Goal: Task Accomplishment & Management: Manage account settings

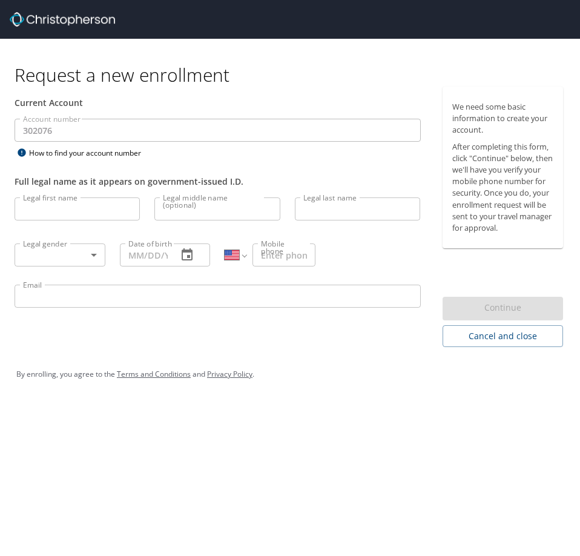
select select "US"
click at [321, 99] on div "Current Account" at bounding box center [218, 102] width 406 height 13
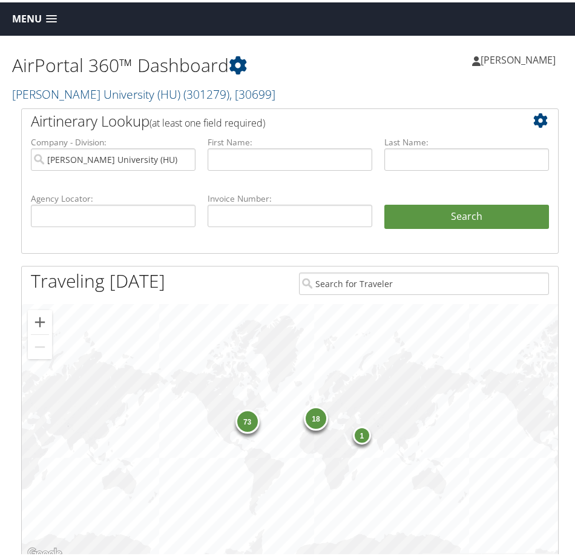
click at [30, 15] on span "Menu" at bounding box center [27, 16] width 30 height 11
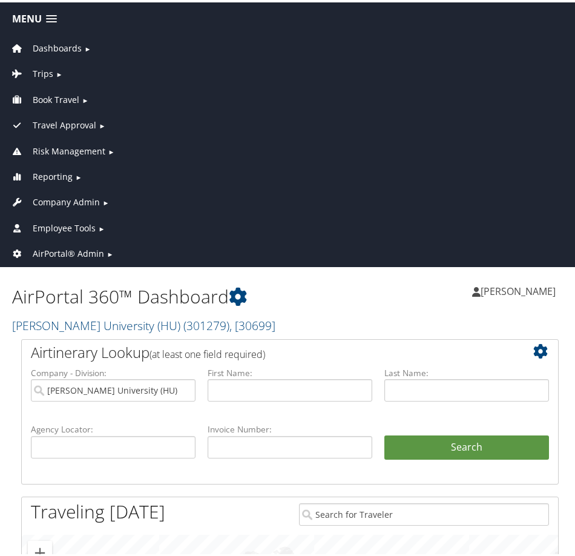
click at [59, 202] on span "Company Admin" at bounding box center [66, 199] width 67 height 13
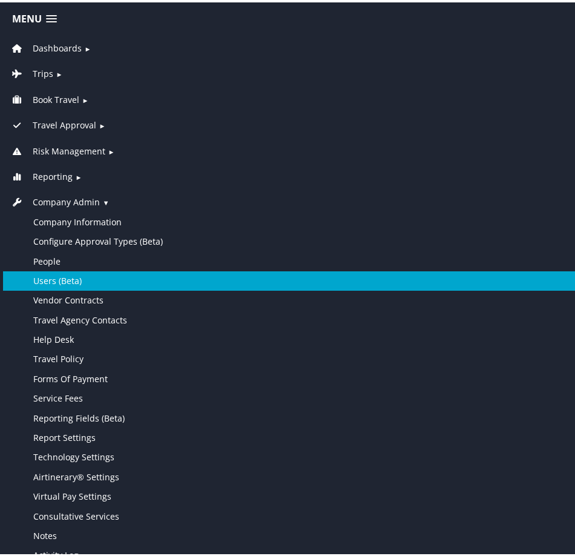
click at [64, 283] on link "Users (Beta)" at bounding box center [290, 278] width 574 height 19
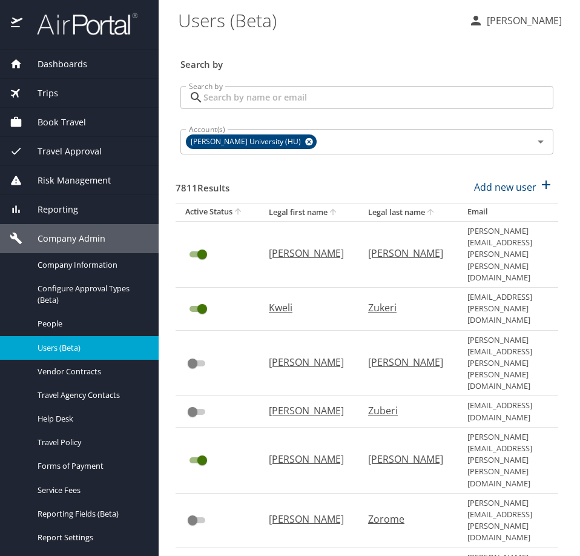
drag, startPoint x: 278, startPoint y: 143, endPoint x: 283, endPoint y: 116, distance: 27.6
click at [305, 143] on icon at bounding box center [309, 142] width 8 height 8
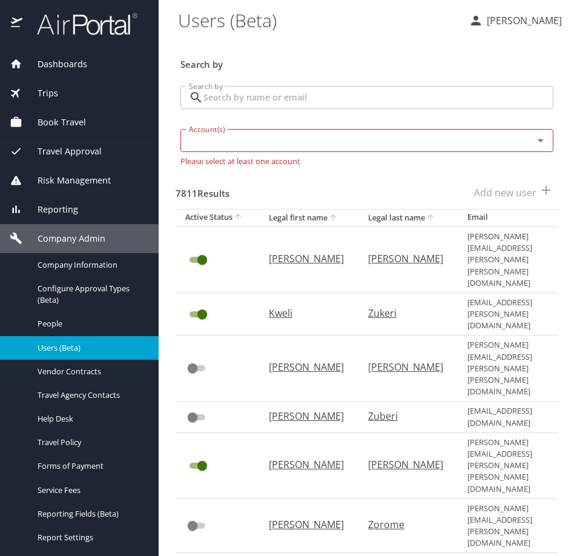
click at [278, 99] on input "Search by" at bounding box center [378, 97] width 350 height 23
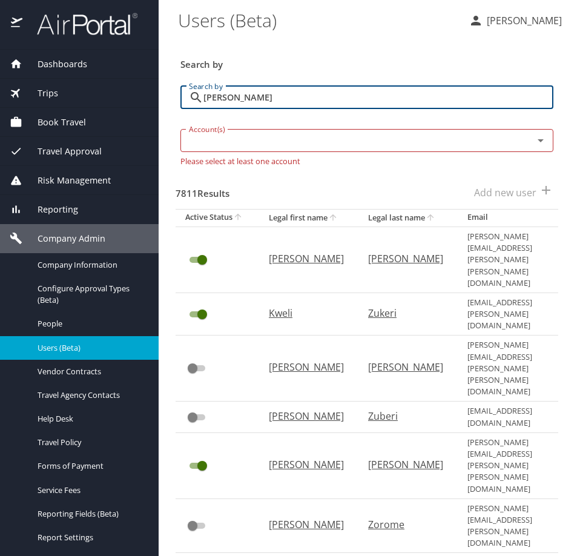
type input "hilary matfess"
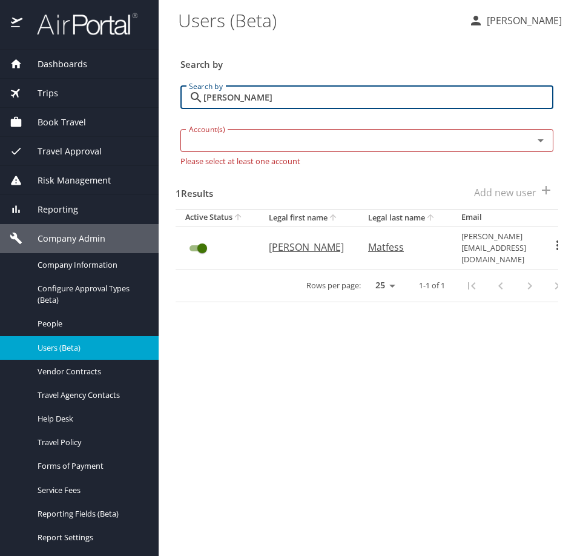
click at [282, 240] on p "Hilary" at bounding box center [306, 247] width 75 height 15
select select "US"
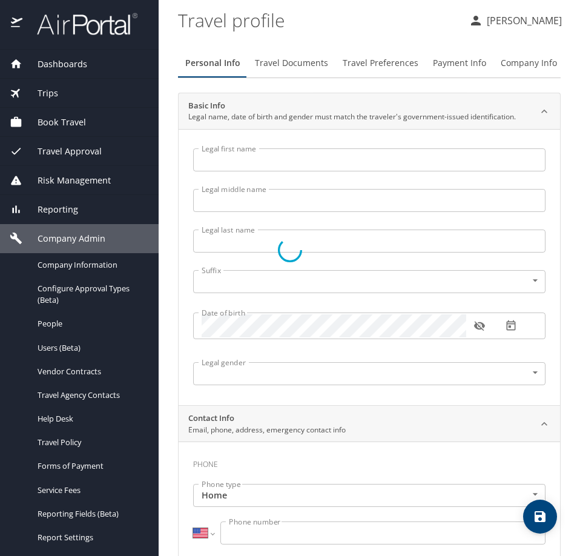
type input "Hilary"
type input "Amanda"
type input "Matfess"
type input "Female"
select select "US"
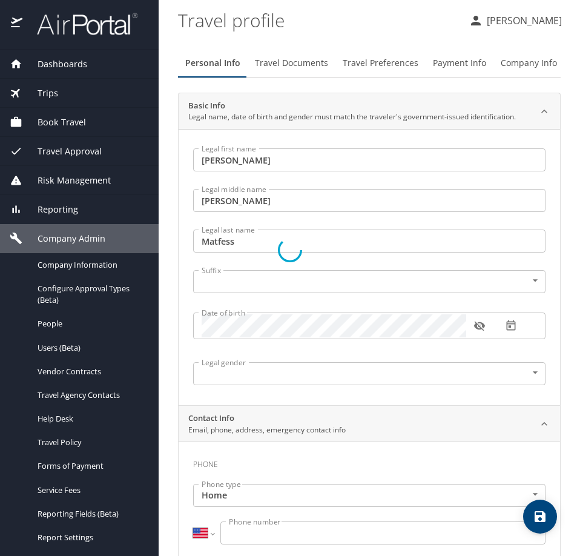
select select "US"
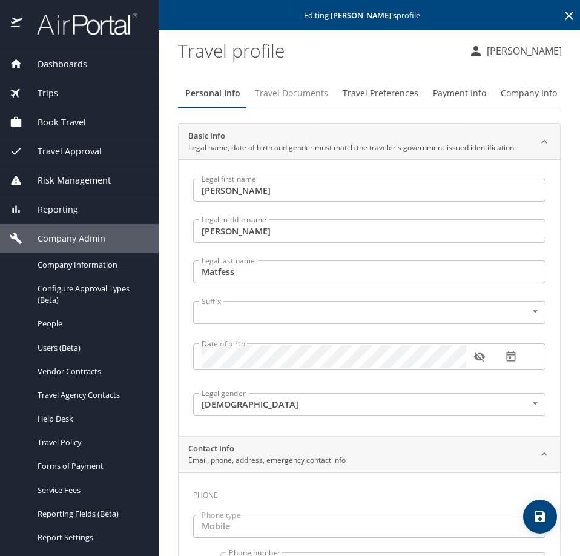
click at [306, 91] on span "Travel Documents" at bounding box center [291, 93] width 73 height 15
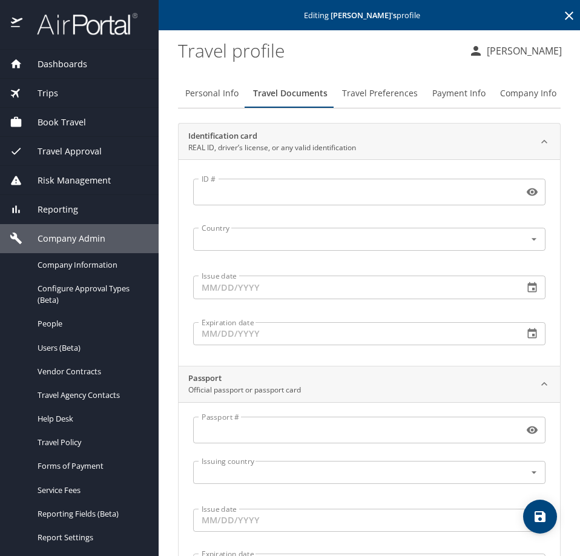
click at [367, 94] on span "Travel Preferences" at bounding box center [380, 93] width 76 height 15
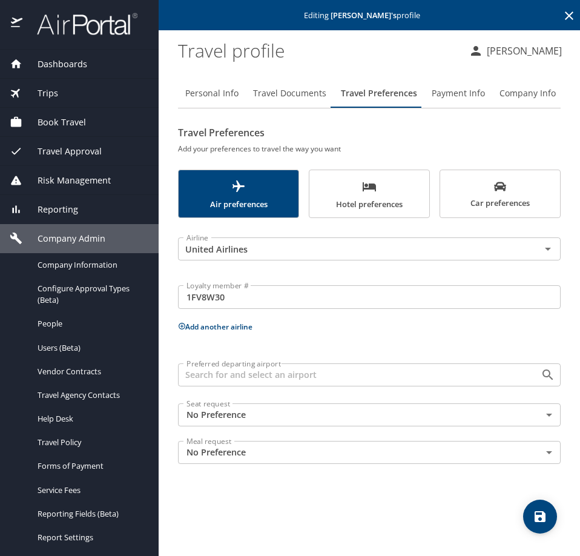
click at [272, 307] on input "1FV8W30" at bounding box center [369, 296] width 383 height 23
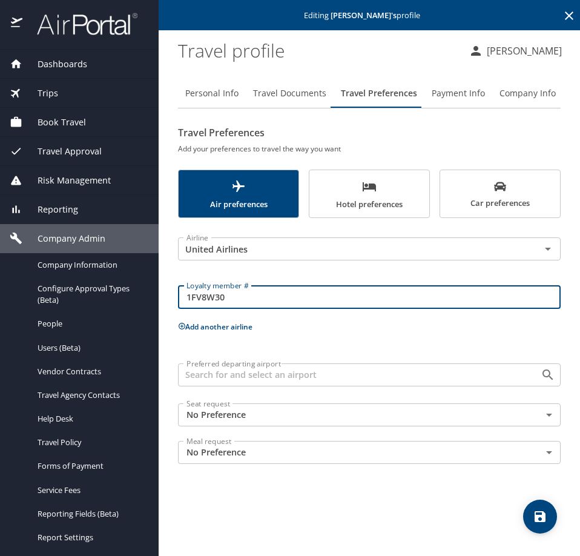
click at [272, 307] on input "1FV8W30" at bounding box center [369, 296] width 383 height 23
click at [270, 299] on input "1FV8W30" at bounding box center [369, 296] width 383 height 23
paste input "EC115235"
type input "EC115235"
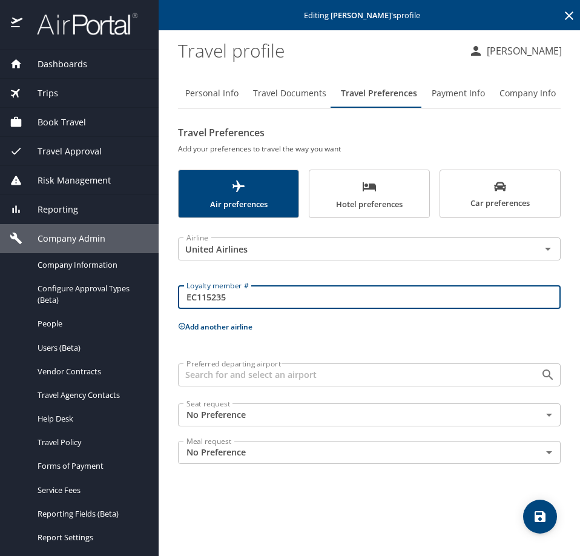
click at [203, 318] on div "Loyalty member # EC115235 Loyalty member #" at bounding box center [369, 295] width 397 height 45
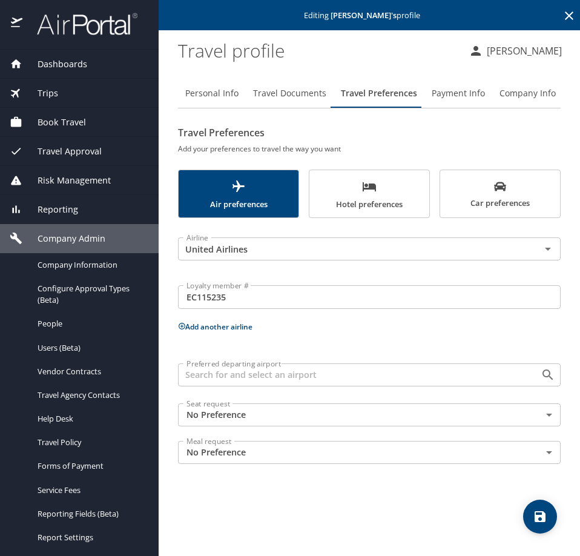
click at [202, 324] on button "Add another airline" at bounding box center [215, 326] width 74 height 10
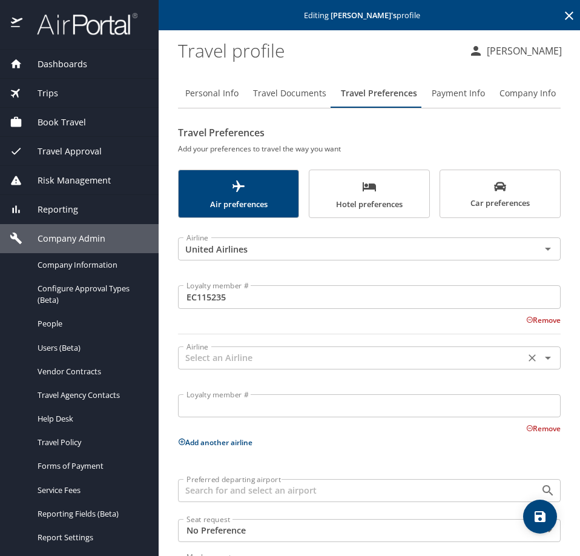
click at [217, 362] on input "text" at bounding box center [352, 358] width 340 height 16
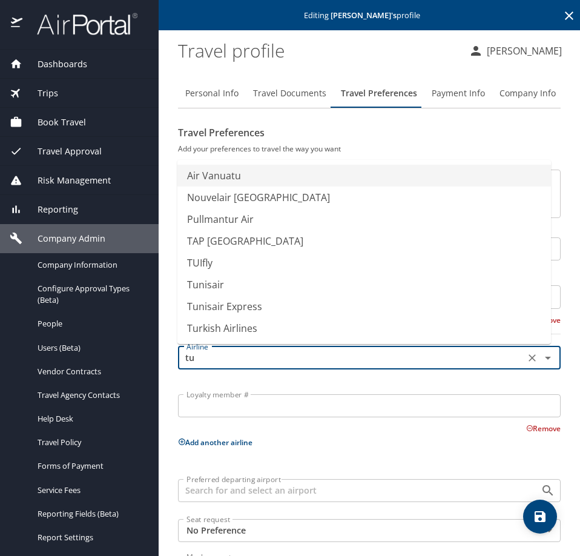
type input "t"
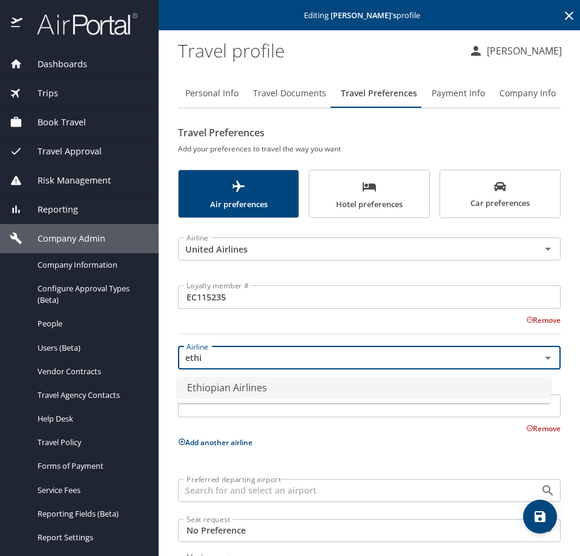
click at [222, 389] on li "Ethiopian Airlines" at bounding box center [363, 387] width 373 height 22
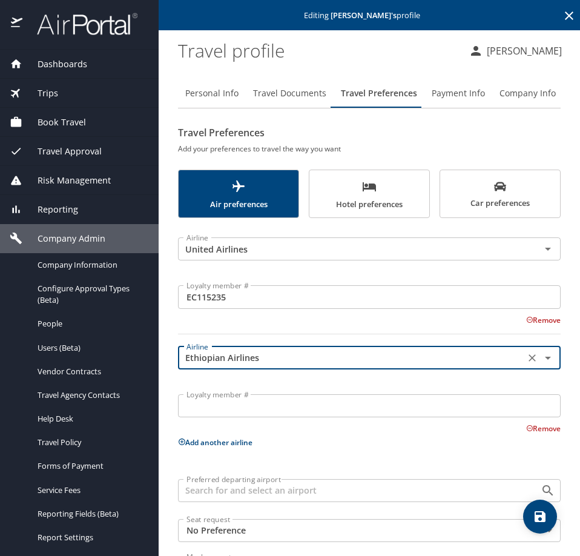
type input "Ethiopian Airlines"
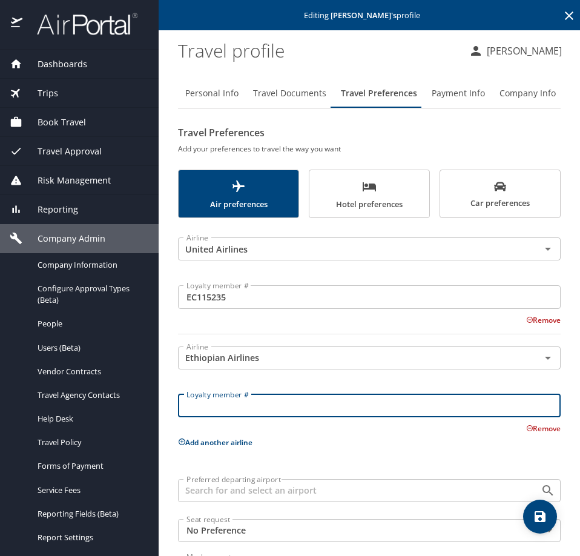
click at [267, 407] on input "Loyalty member #" at bounding box center [369, 405] width 383 height 23
paste input "00087225773"
type input "00087225773"
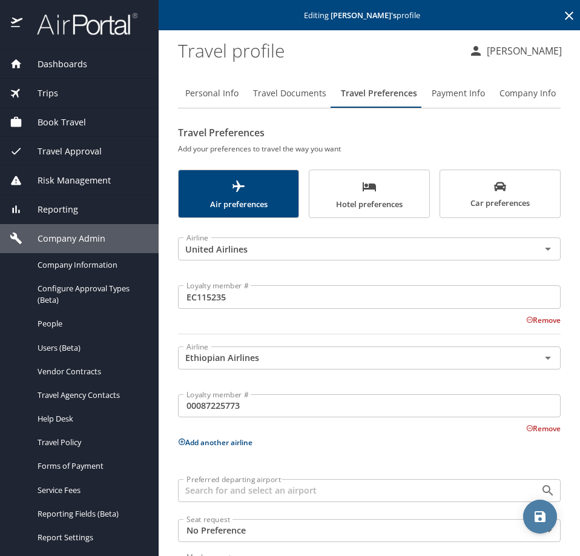
click at [533, 512] on icon "save" at bounding box center [540, 516] width 15 height 15
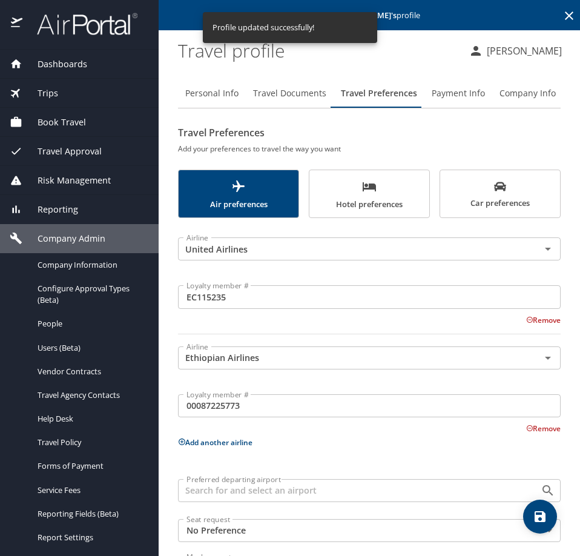
click at [565, 15] on icon at bounding box center [569, 15] width 8 height 8
